Goal: Task Accomplishment & Management: Use online tool/utility

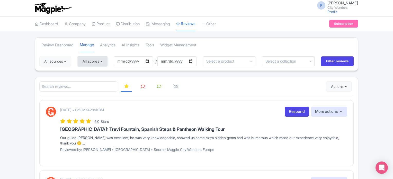
drag, startPoint x: 94, startPoint y: 60, endPoint x: 94, endPoint y: 63, distance: 2.8
click at [94, 60] on button "All scores" at bounding box center [93, 61] width 30 height 10
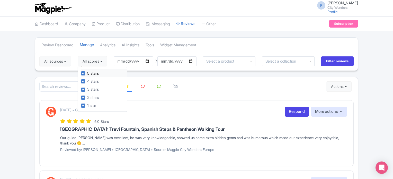
click at [87, 75] on label "5 stars" at bounding box center [93, 73] width 12 height 6
click at [87, 74] on input "5 stars" at bounding box center [88, 71] width 3 height 3
checkbox input "false"
click at [87, 79] on label "4 stars" at bounding box center [93, 81] width 12 height 6
click at [87, 79] on input "4 stars" at bounding box center [88, 79] width 3 height 3
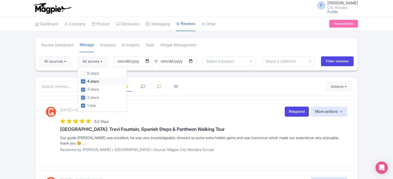
checkbox input "false"
click at [64, 60] on button "All sources" at bounding box center [55, 61] width 32 height 10
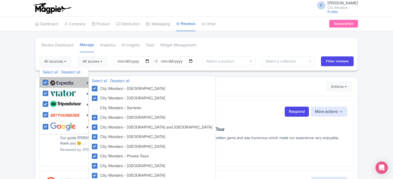
click at [49, 81] on label at bounding box center [61, 82] width 24 height 9
click at [49, 81] on input "checkbox" at bounding box center [50, 79] width 3 height 3
checkbox input "false"
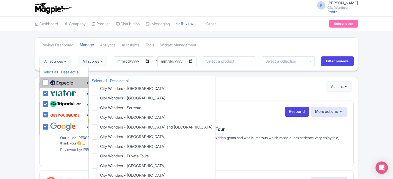
checkbox input "false"
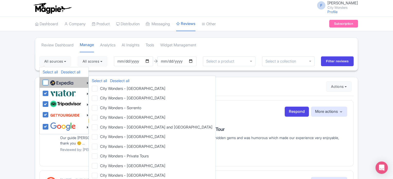
checkbox input "false"
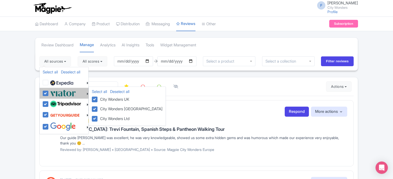
click at [49, 92] on label at bounding box center [62, 93] width 27 height 8
click at [49, 92] on input "checkbox" at bounding box center [50, 90] width 3 height 3
checkbox input "false"
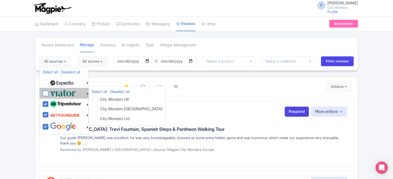
checkbox input "false"
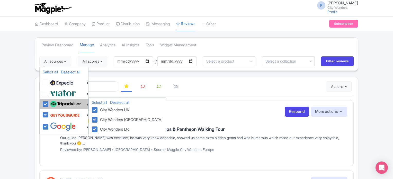
click at [49, 104] on label at bounding box center [65, 104] width 32 height 9
click at [49, 103] on input "checkbox" at bounding box center [50, 101] width 3 height 3
checkbox input "false"
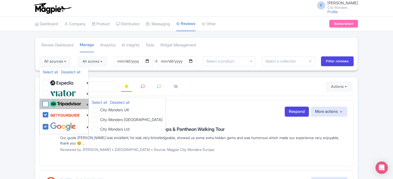
checkbox input "false"
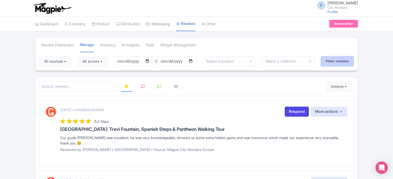
click at [334, 61] on input "Filter reviews" at bounding box center [337, 61] width 33 height 10
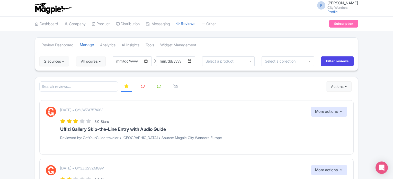
click at [141, 86] on icon at bounding box center [143, 86] width 4 height 4
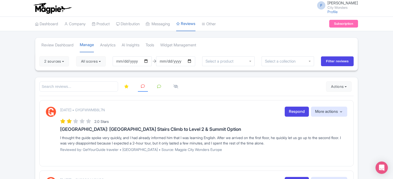
click at [127, 85] on icon at bounding box center [126, 86] width 4 height 4
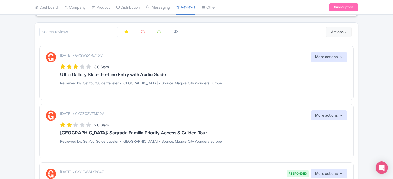
scroll to position [77, 0]
